Goal: Task Accomplishment & Management: Use online tool/utility

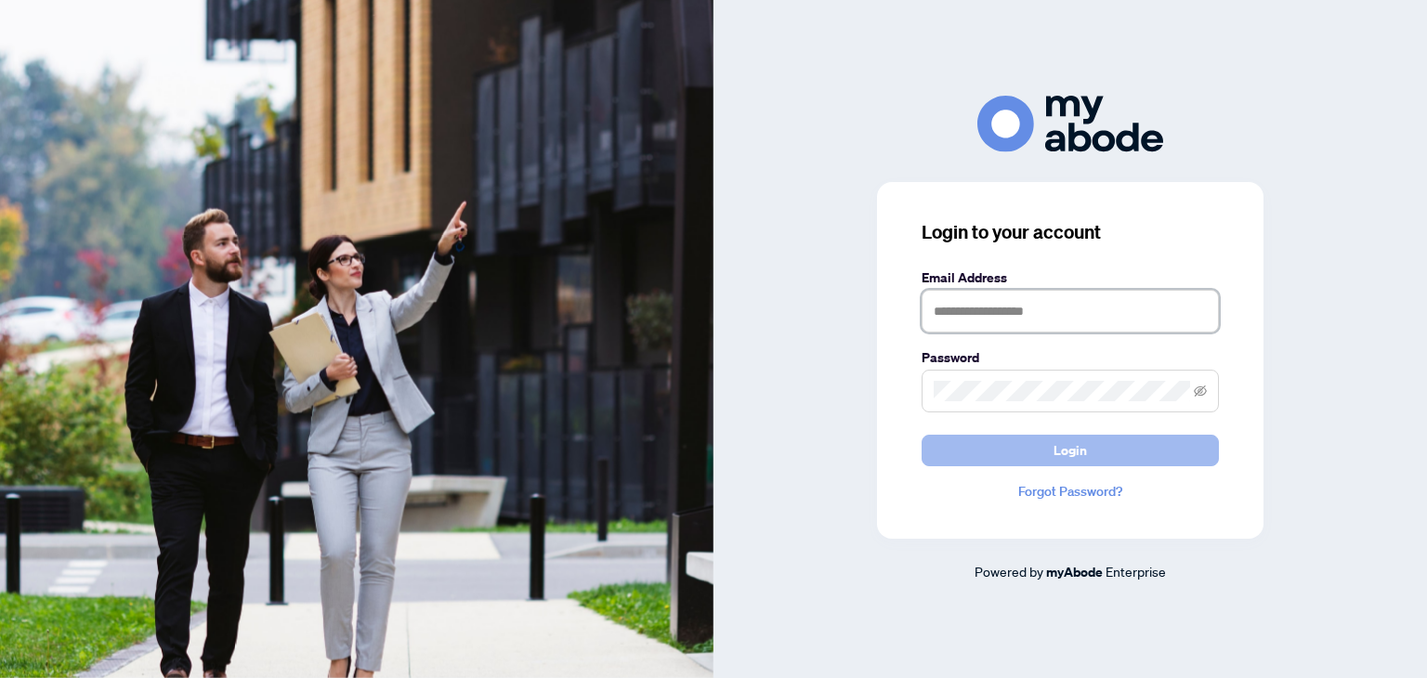
type input "**********"
click at [1074, 445] on span "Login" at bounding box center [1069, 451] width 33 height 30
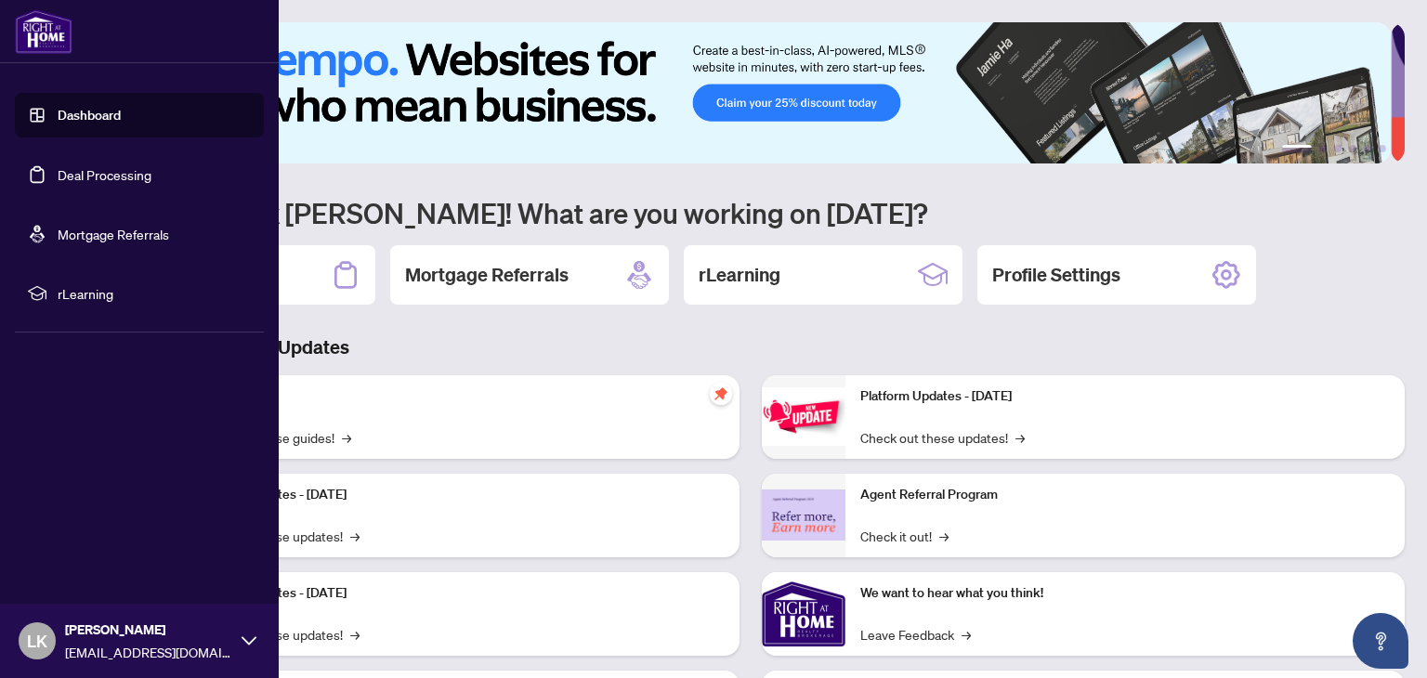
click at [81, 174] on link "Deal Processing" at bounding box center [105, 174] width 94 height 17
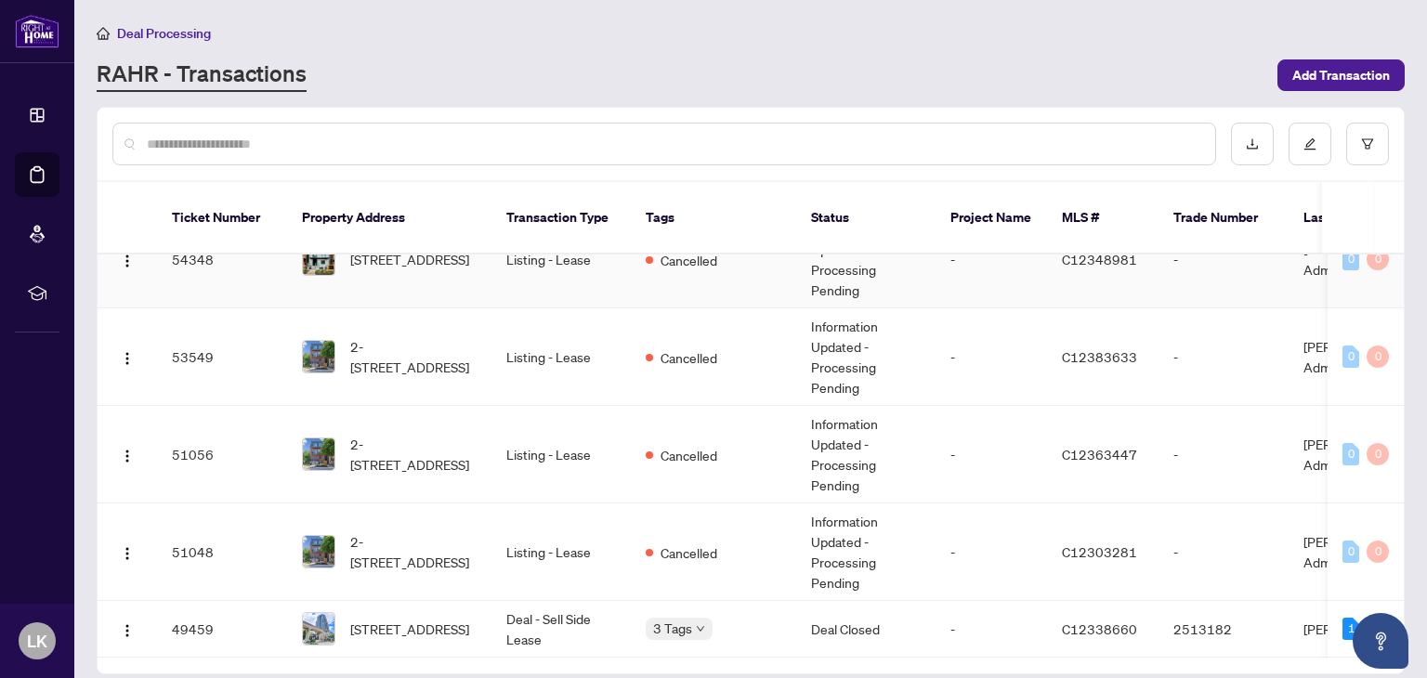
scroll to position [43, 0]
